Goal: Information Seeking & Learning: Learn about a topic

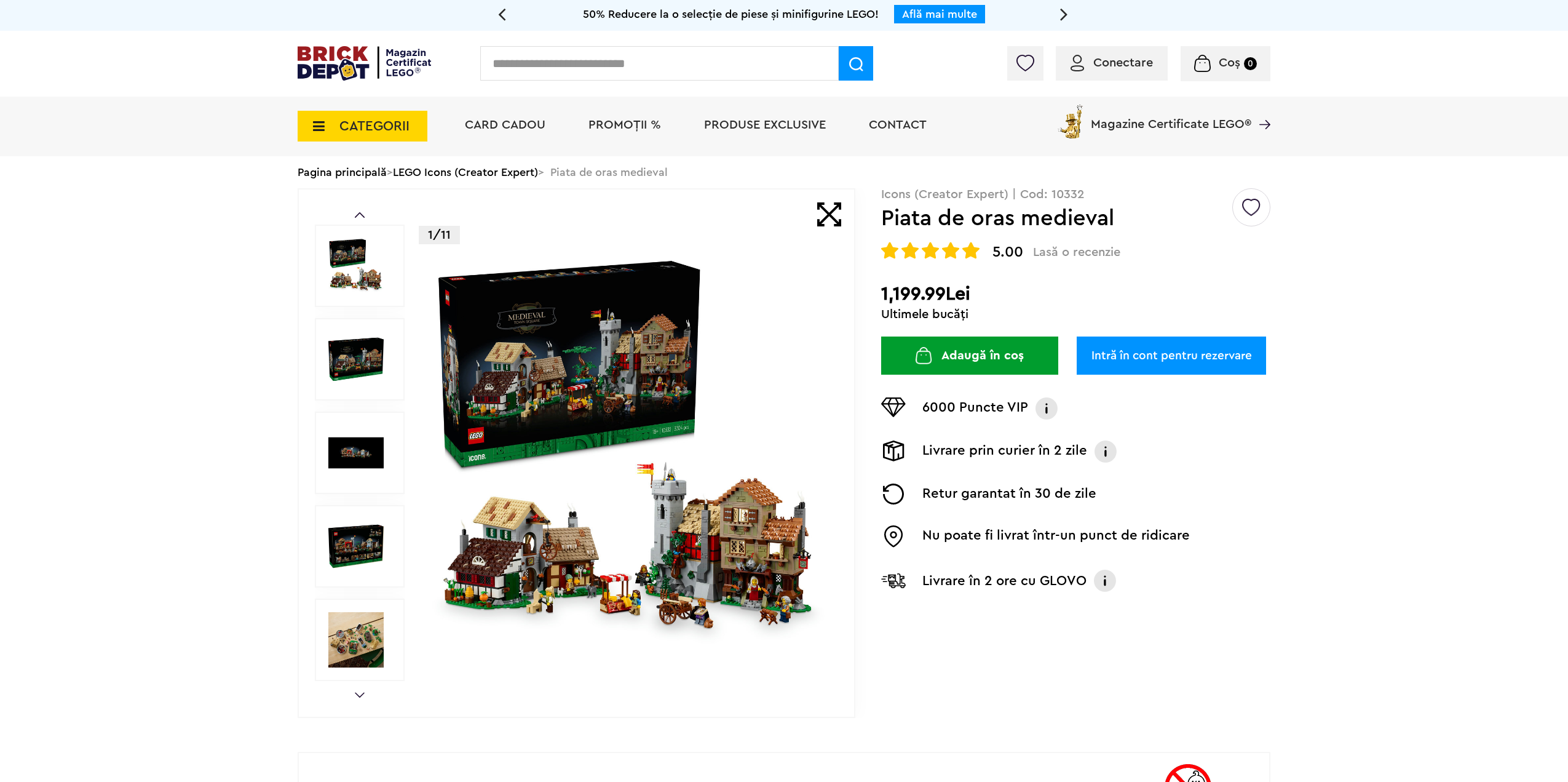
click at [650, 453] on img at bounding box center [629, 453] width 396 height 396
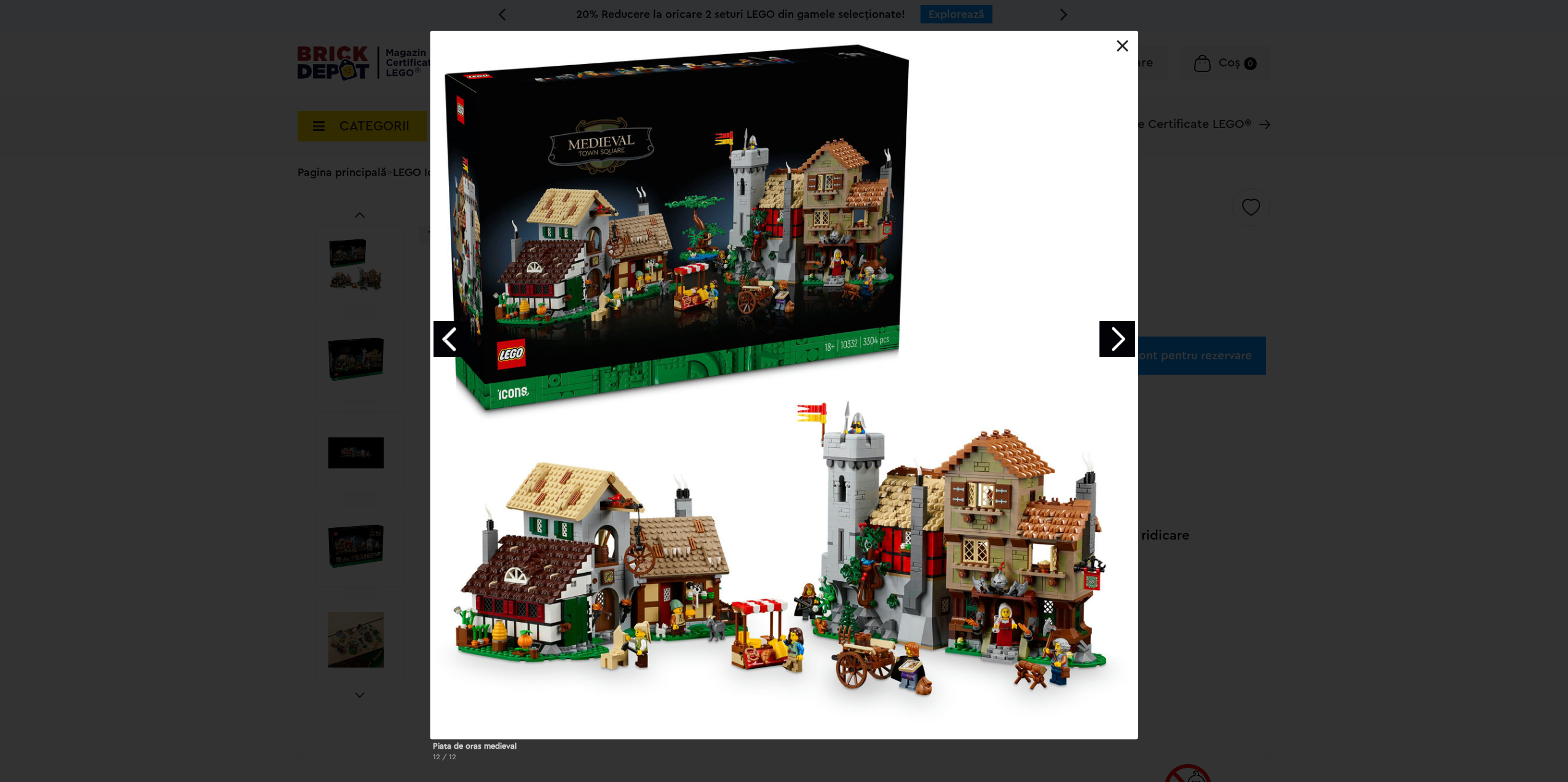
click at [1096, 330] on div at bounding box center [784, 385] width 708 height 708
click at [1107, 333] on link "Next image" at bounding box center [1117, 339] width 36 height 36
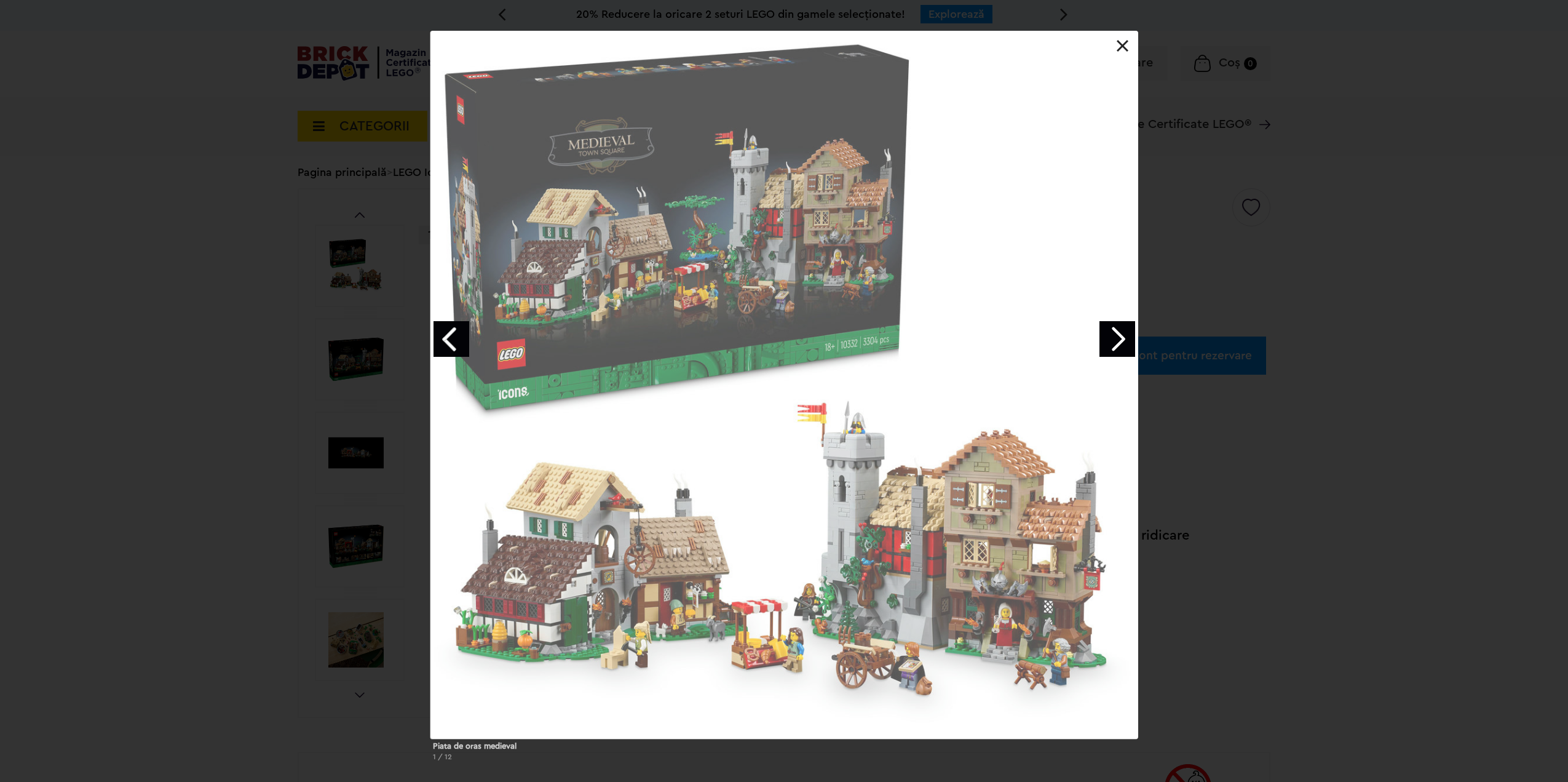
click at [812, 470] on div at bounding box center [784, 385] width 708 height 708
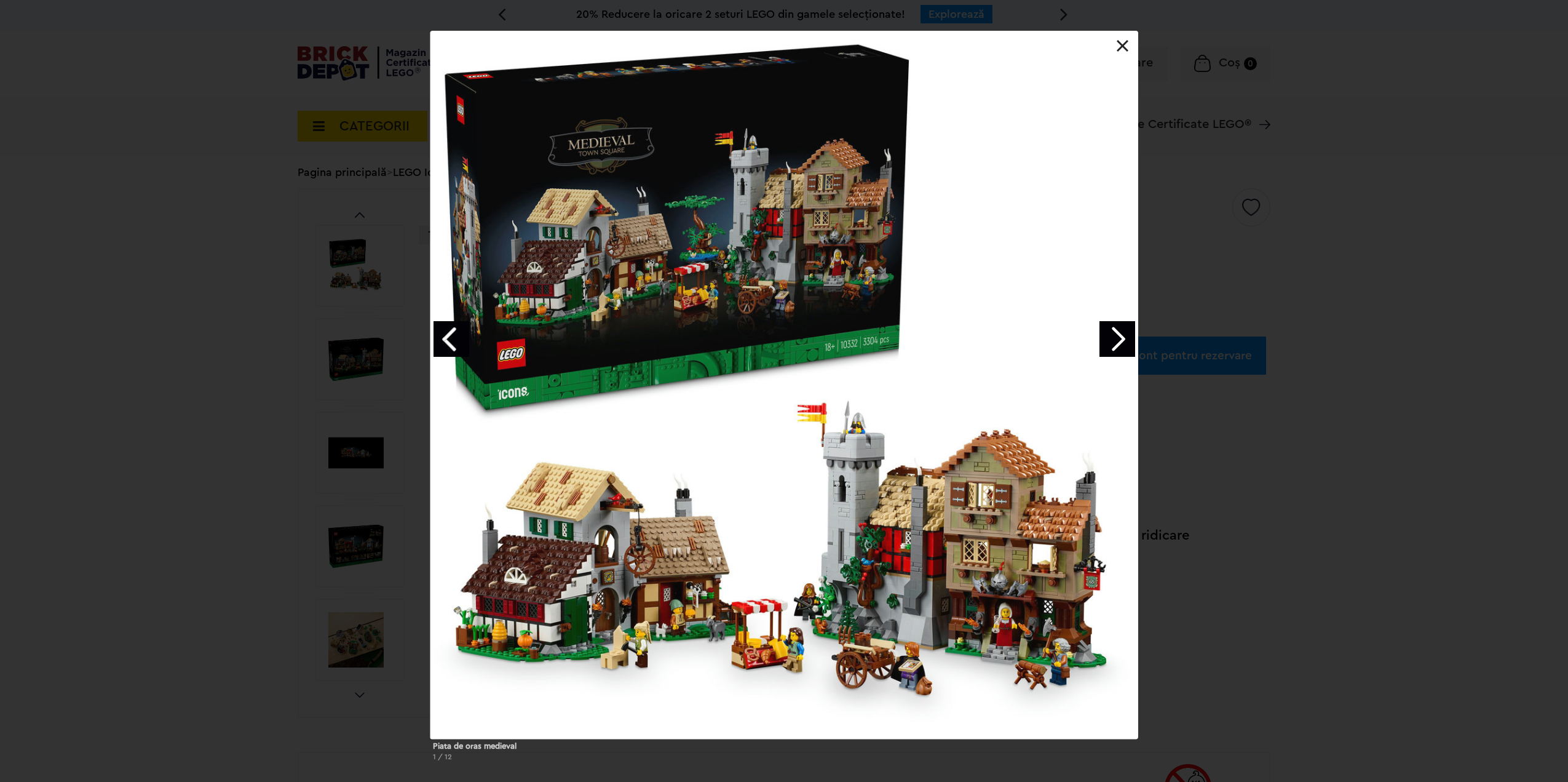
click at [812, 471] on div at bounding box center [784, 385] width 708 height 708
click at [1119, 342] on link "Next image" at bounding box center [1117, 339] width 36 height 36
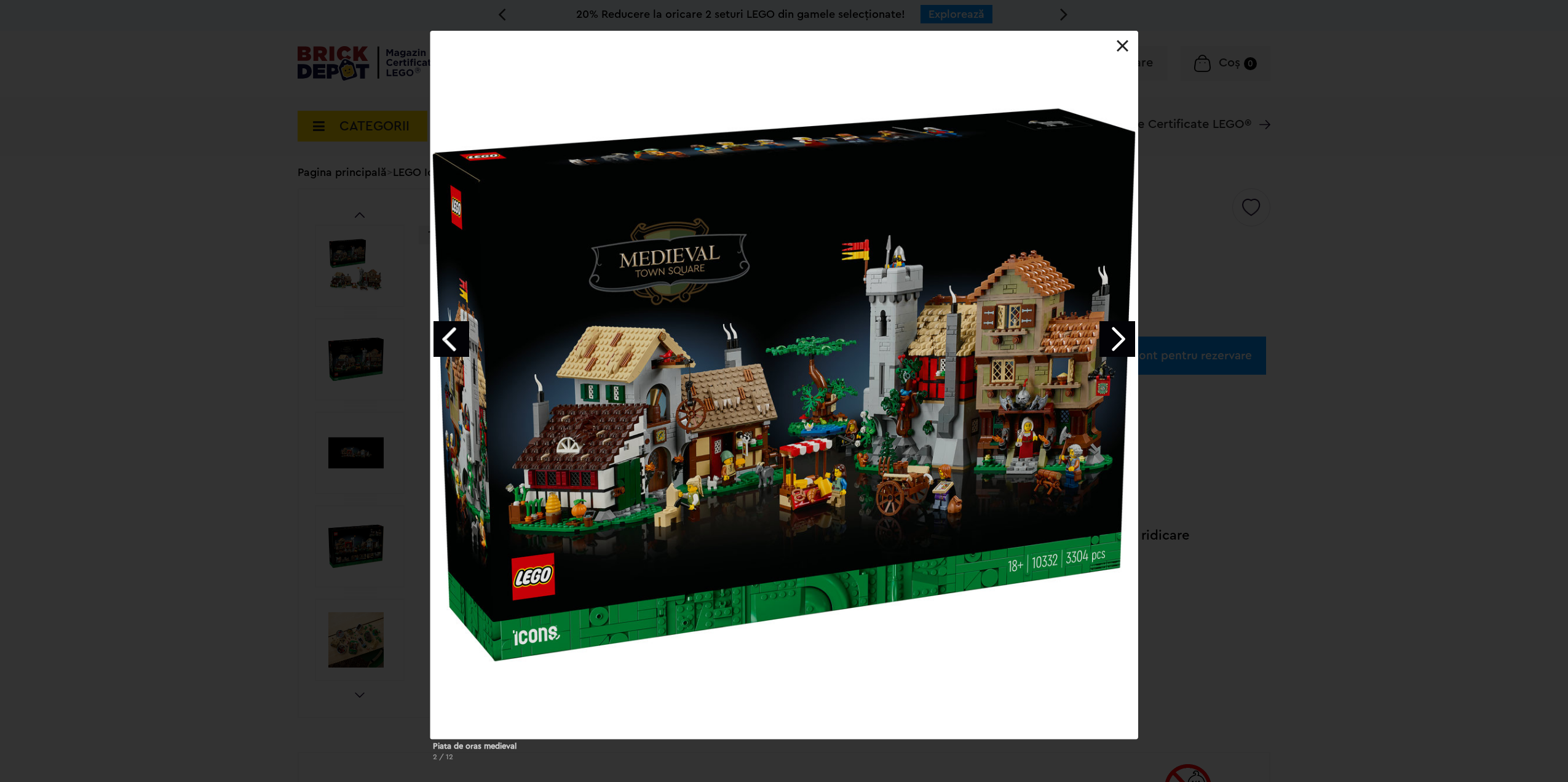
click at [456, 340] on link "Previous image" at bounding box center [452, 339] width 36 height 36
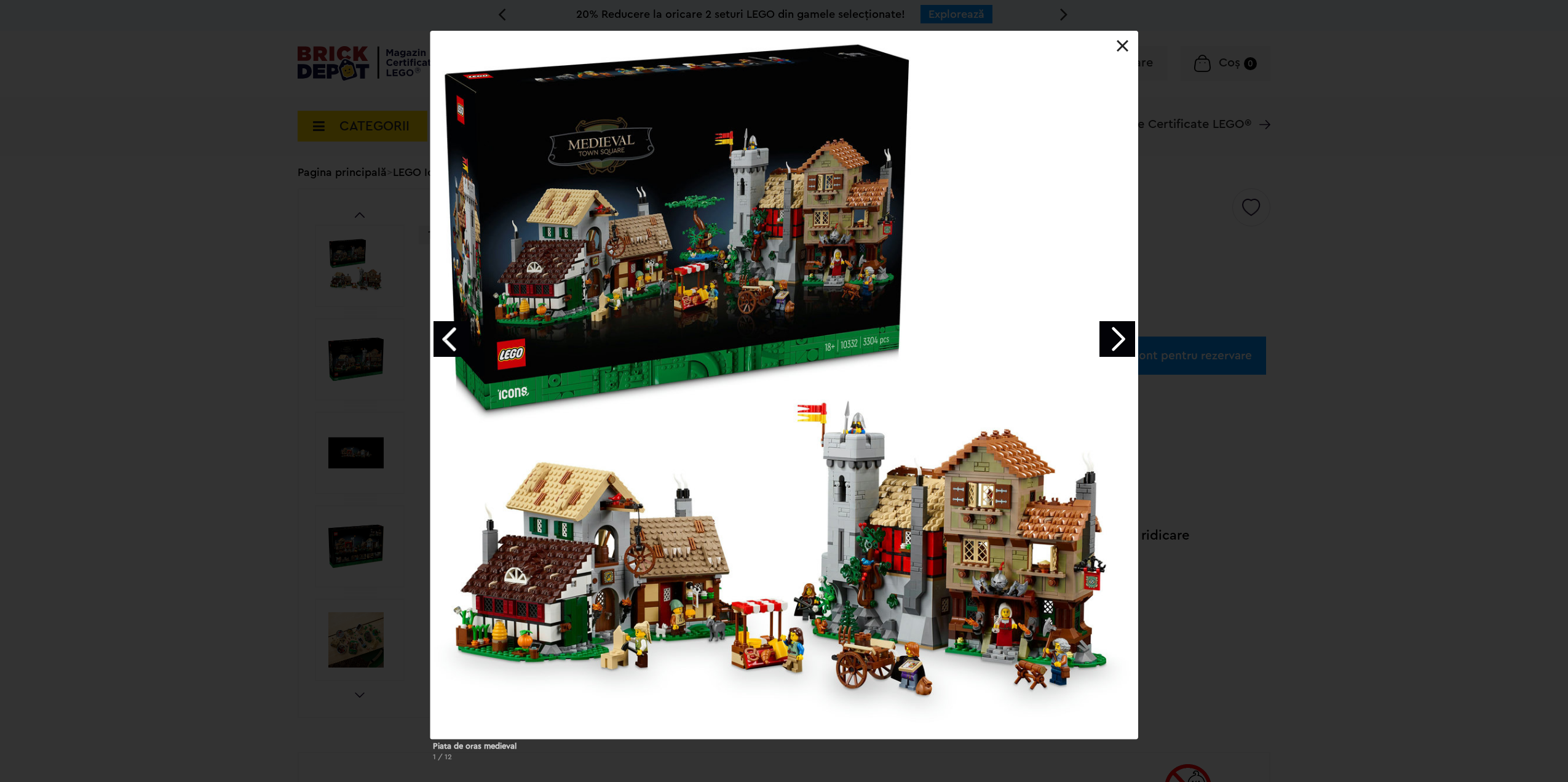
click at [1129, 329] on link "Next image" at bounding box center [1117, 339] width 36 height 36
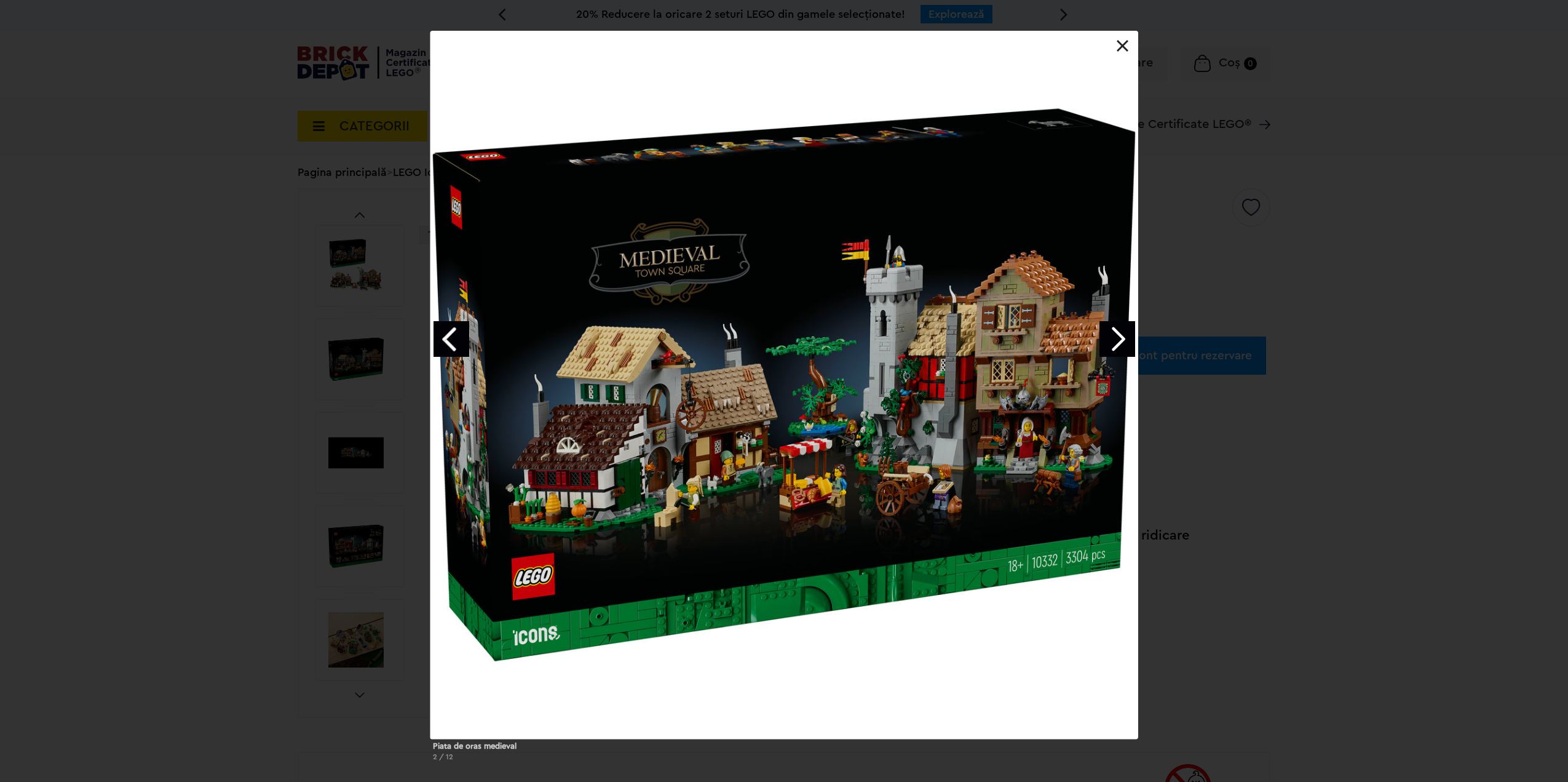
click at [1120, 331] on link "Next image" at bounding box center [1117, 339] width 36 height 36
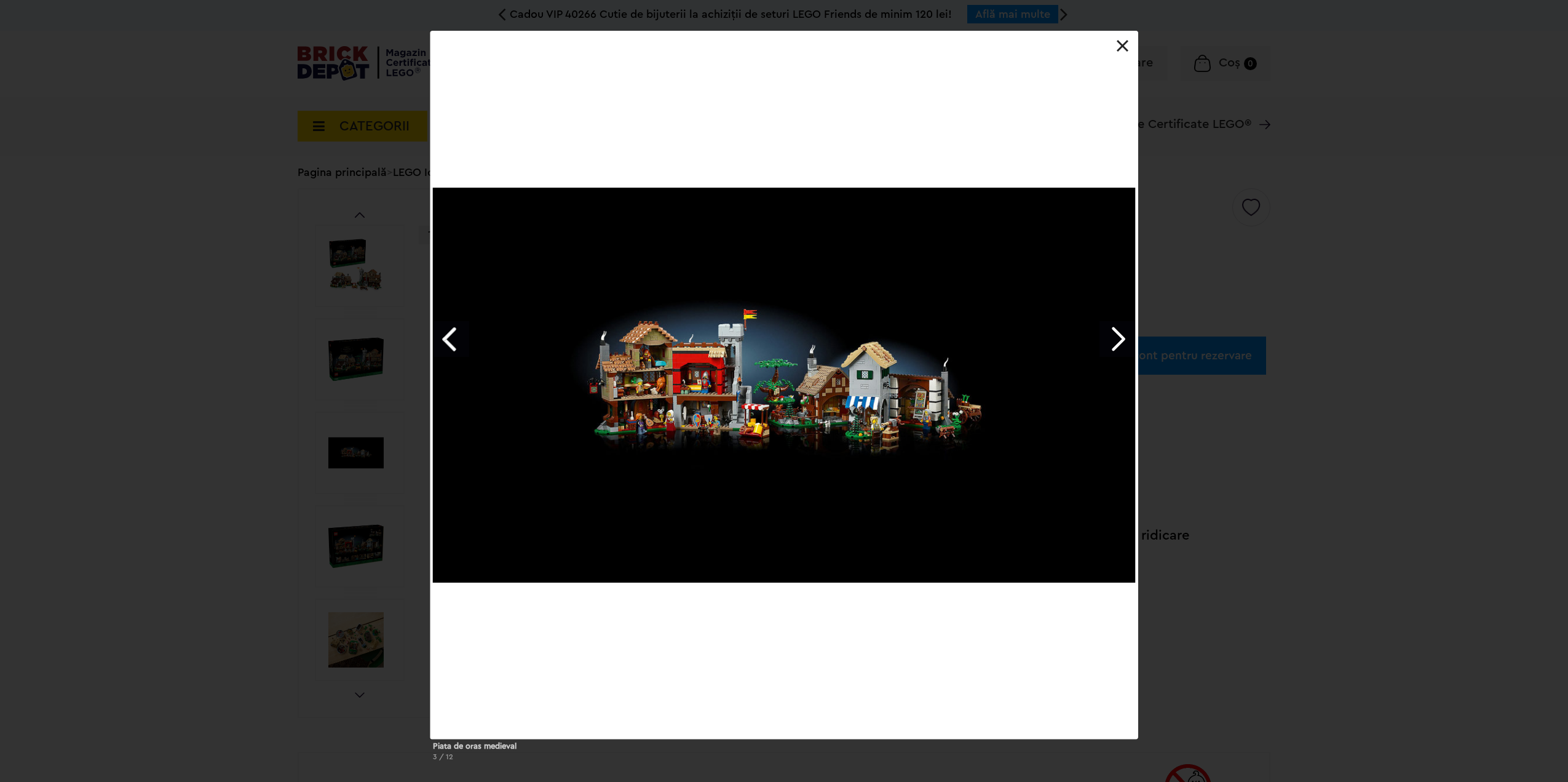
click at [1120, 331] on link "Next image" at bounding box center [1117, 339] width 36 height 36
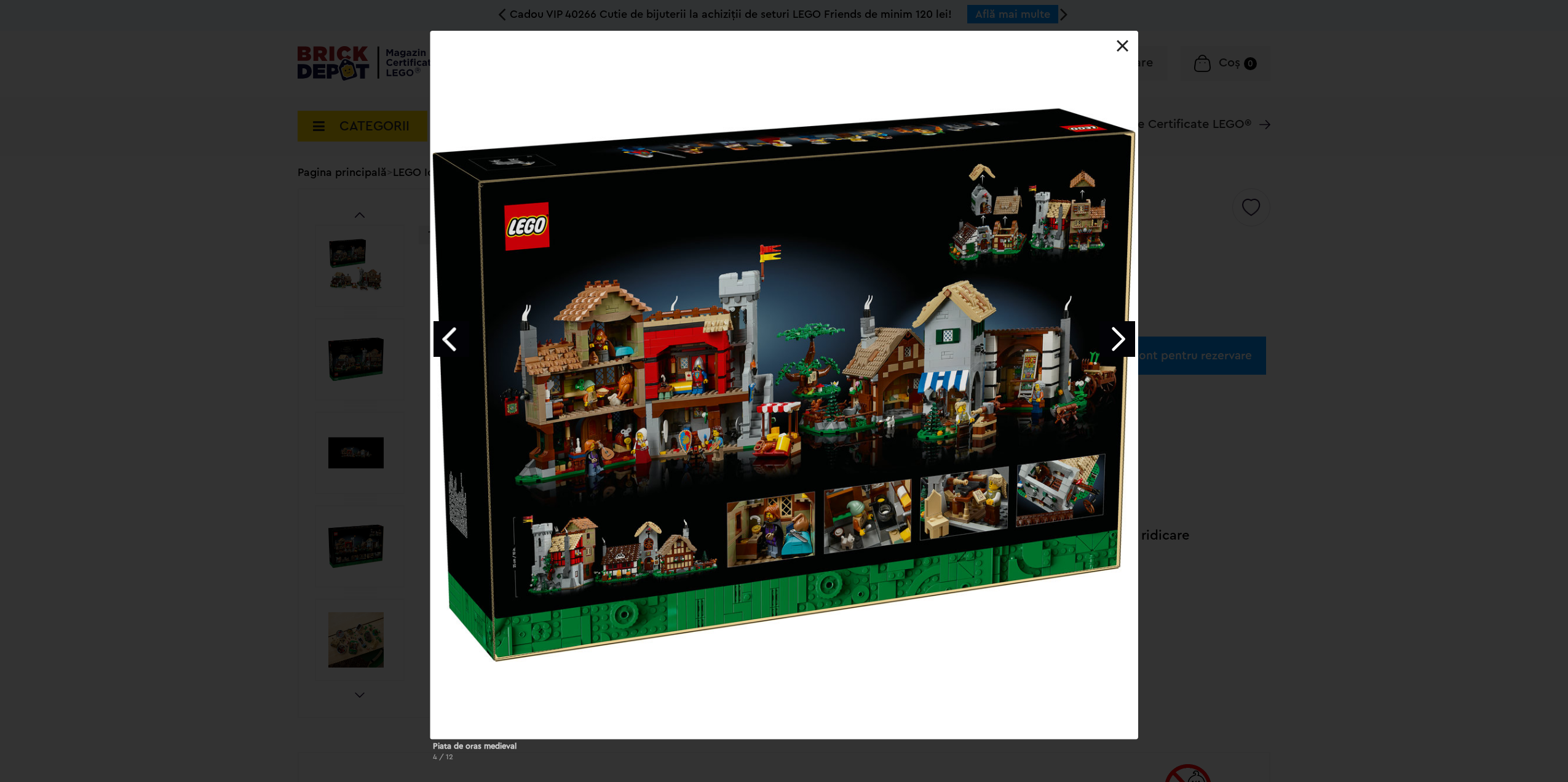
click at [1120, 331] on link "Next image" at bounding box center [1117, 339] width 36 height 36
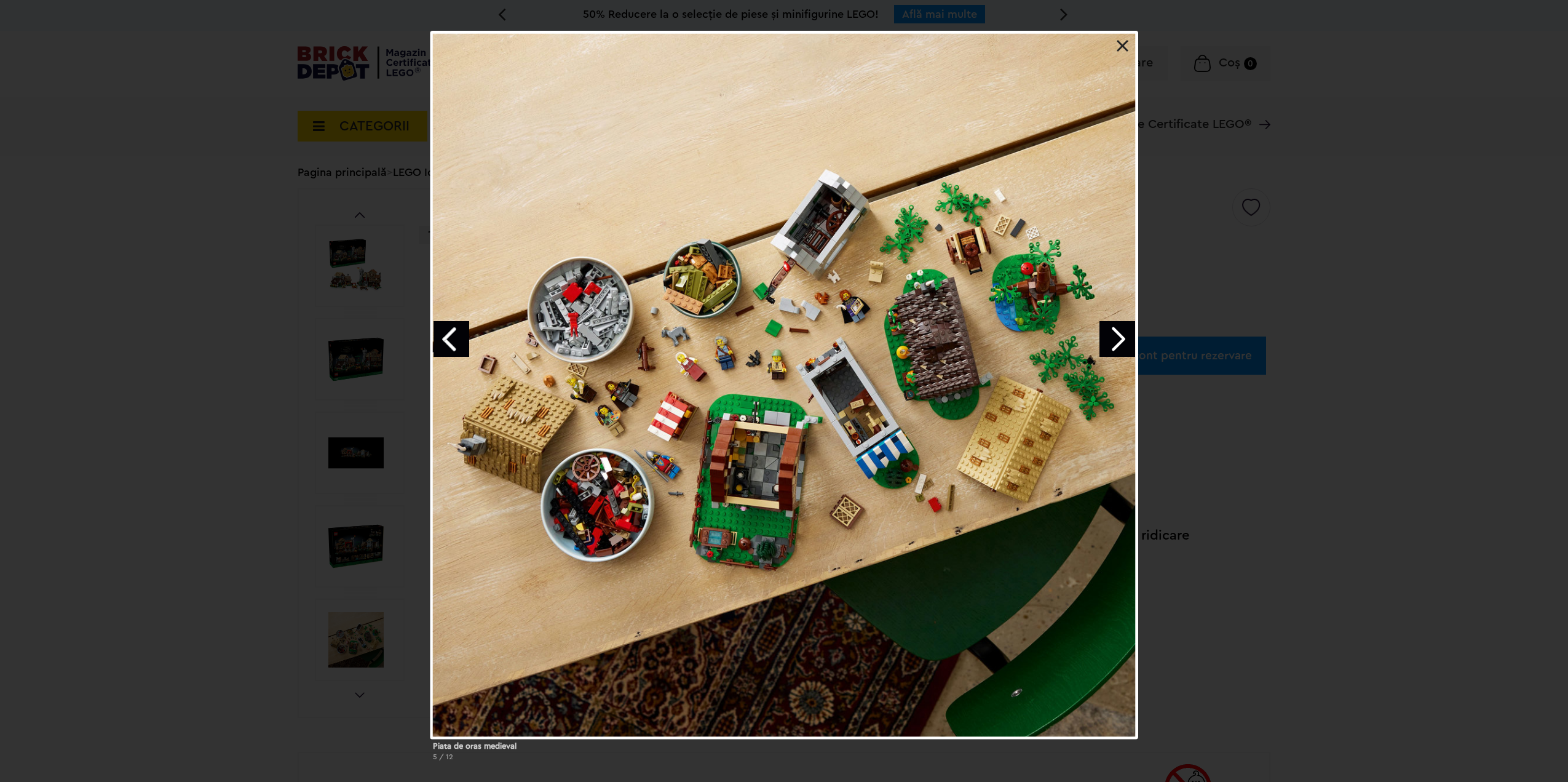
click at [1120, 331] on link "Next image" at bounding box center [1117, 339] width 36 height 36
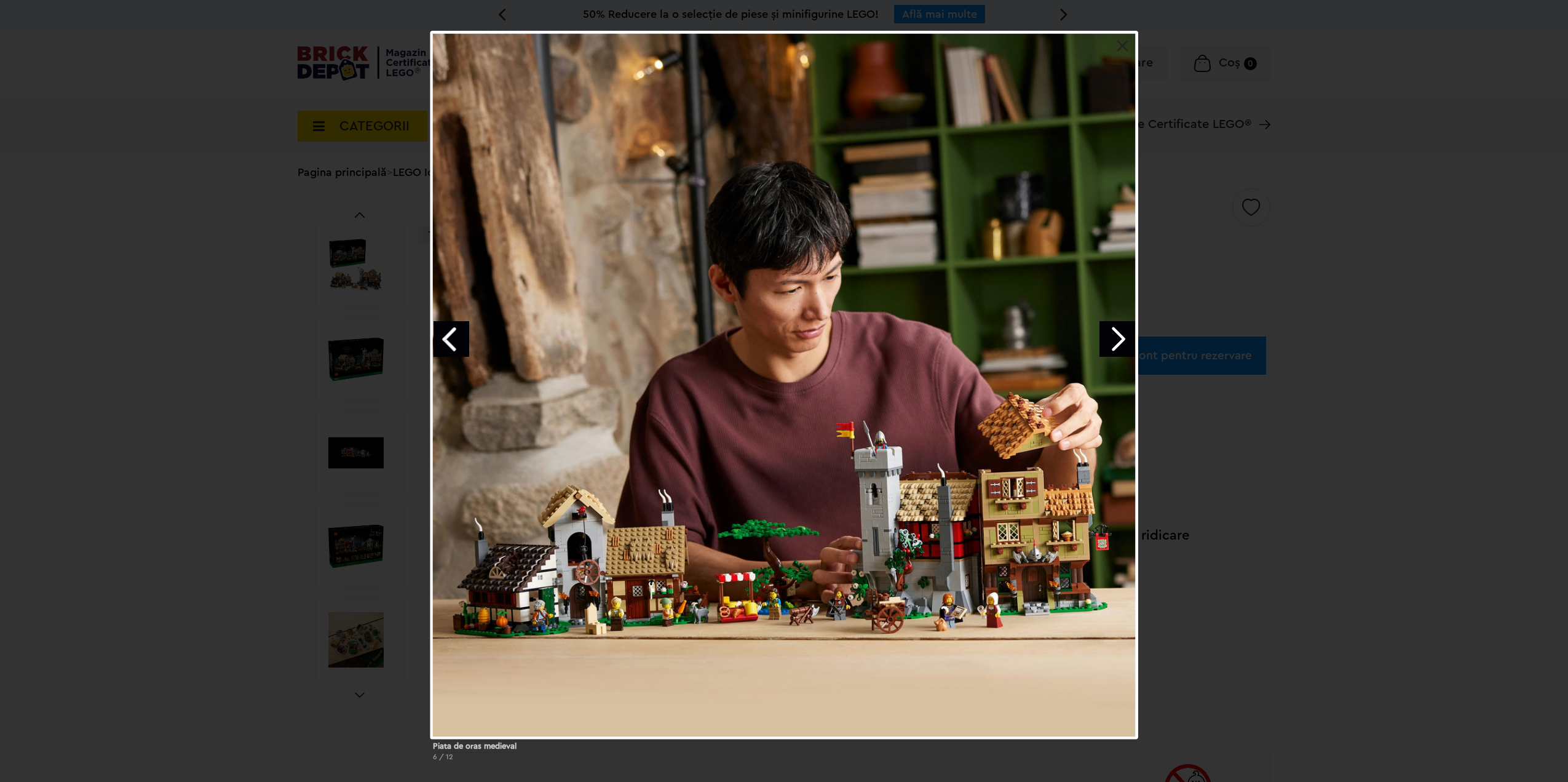
click at [1120, 331] on link "Next image" at bounding box center [1117, 339] width 36 height 36
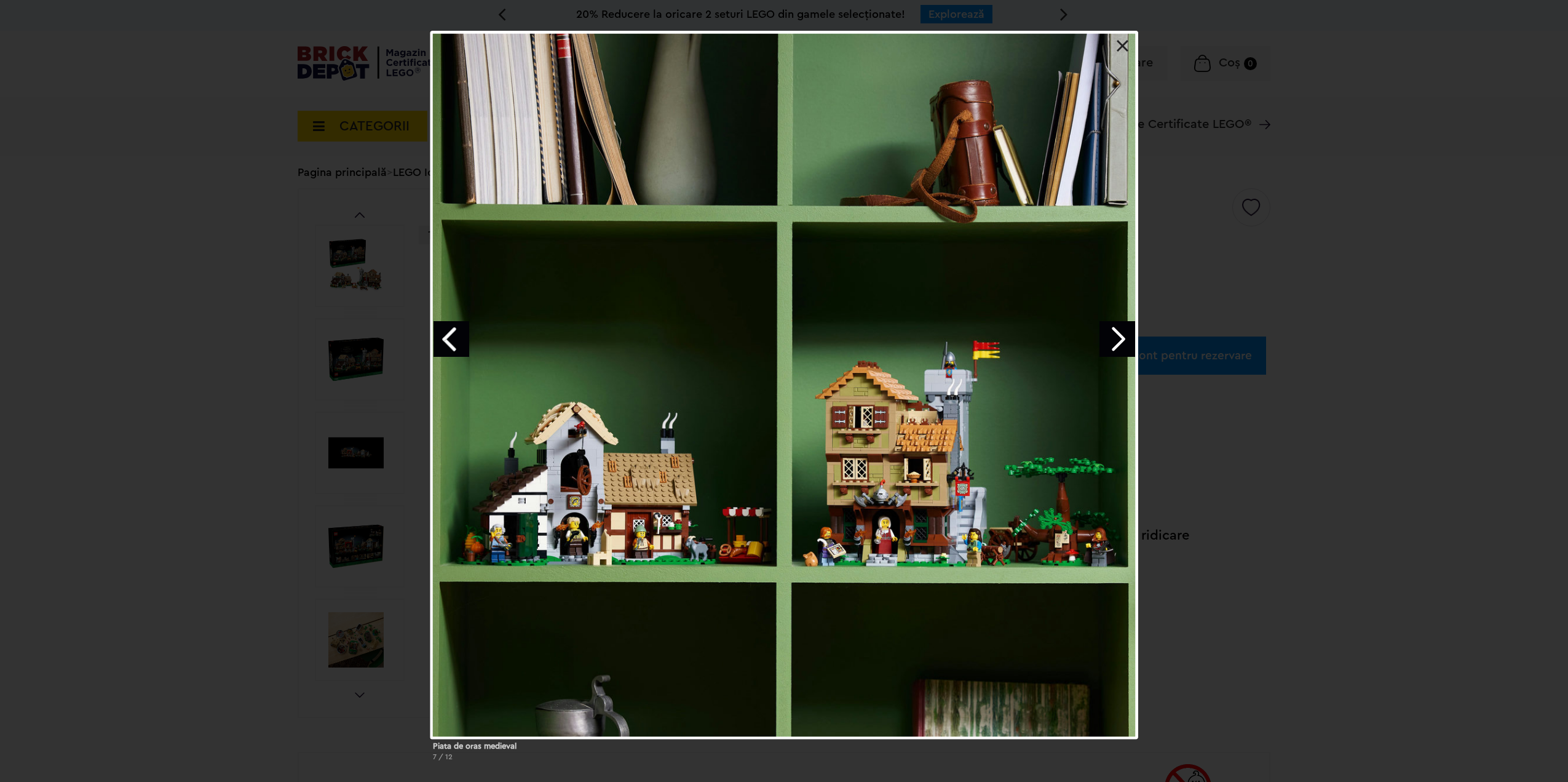
click at [1120, 331] on link "Next image" at bounding box center [1117, 339] width 36 height 36
